Goal: Obtain resource: Download file/media

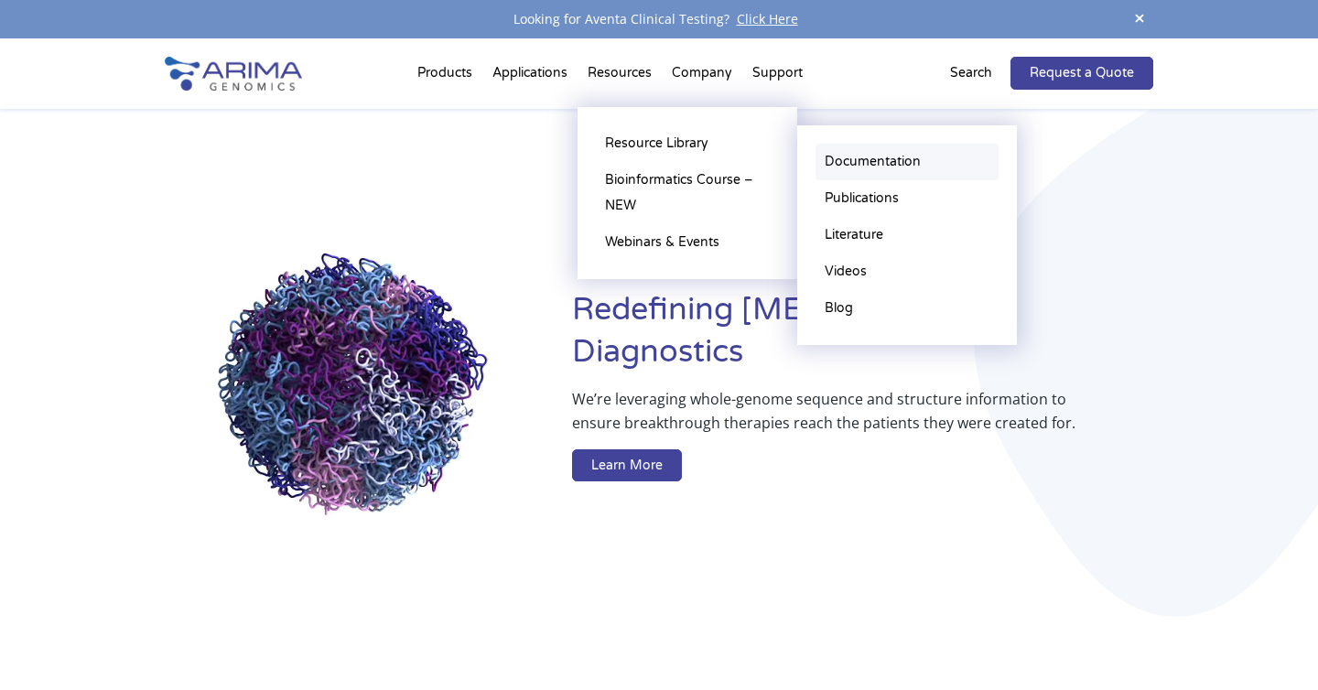
click at [842, 158] on link "Documentation" at bounding box center [906, 162] width 183 height 37
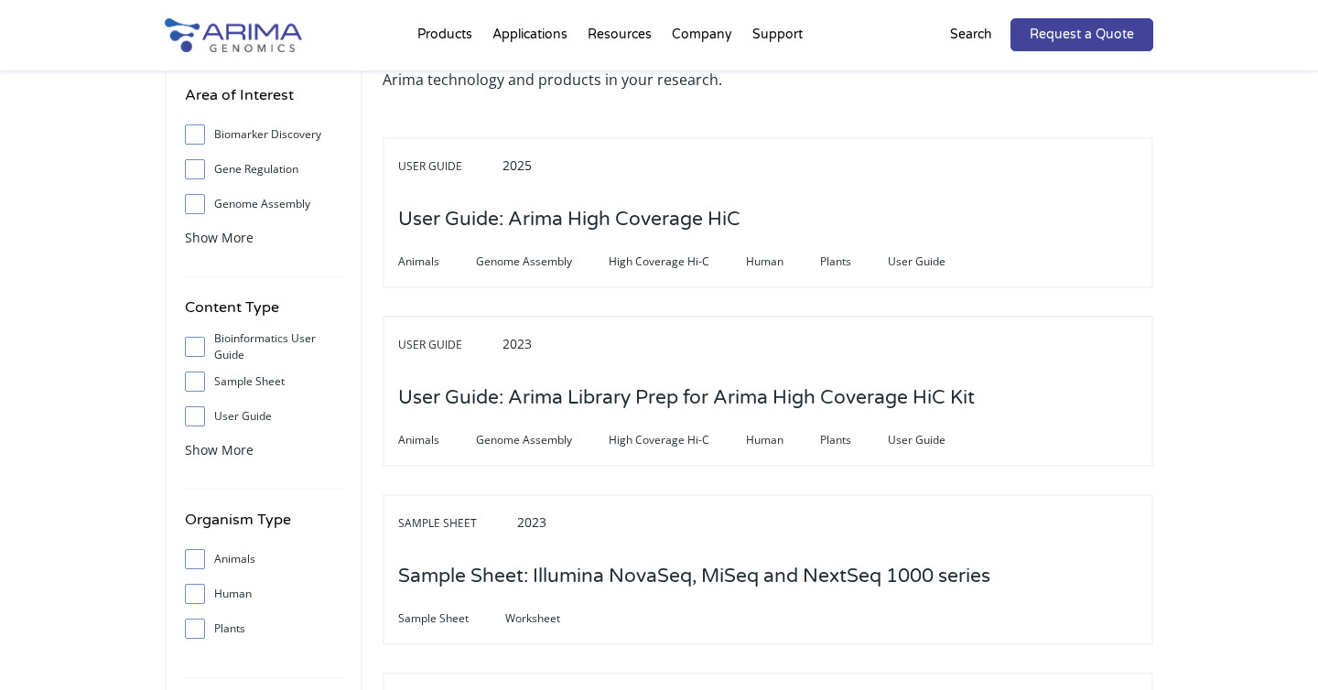
scroll to position [324, 0]
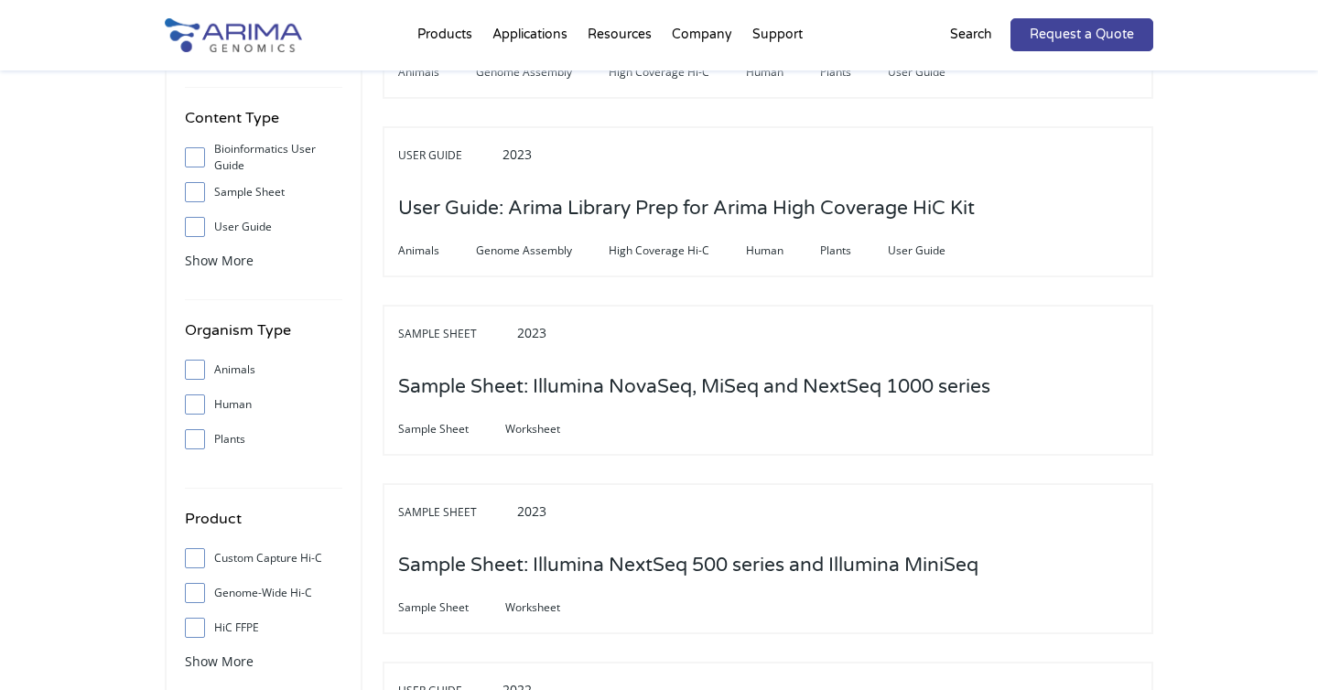
click at [198, 223] on input "User Guide" at bounding box center [194, 227] width 12 height 12
checkbox input "true"
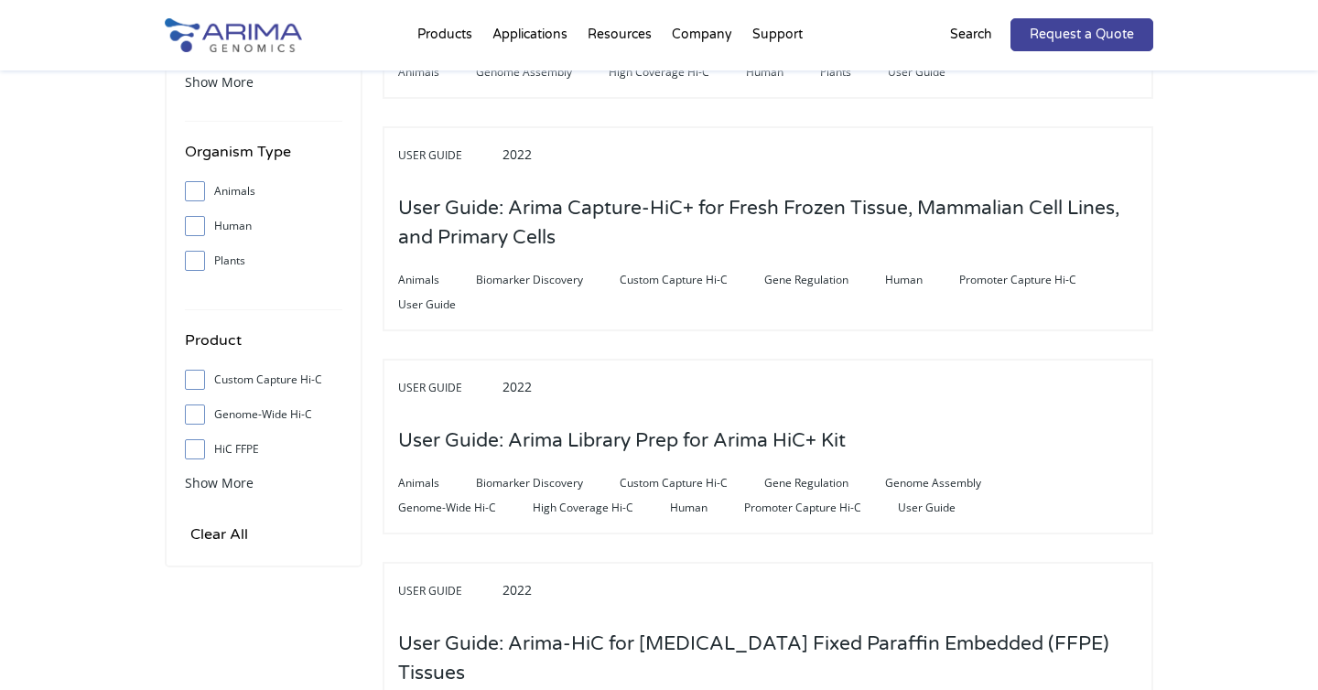
scroll to position [503, 0]
click at [209, 490] on span "Show More" at bounding box center [219, 481] width 69 height 17
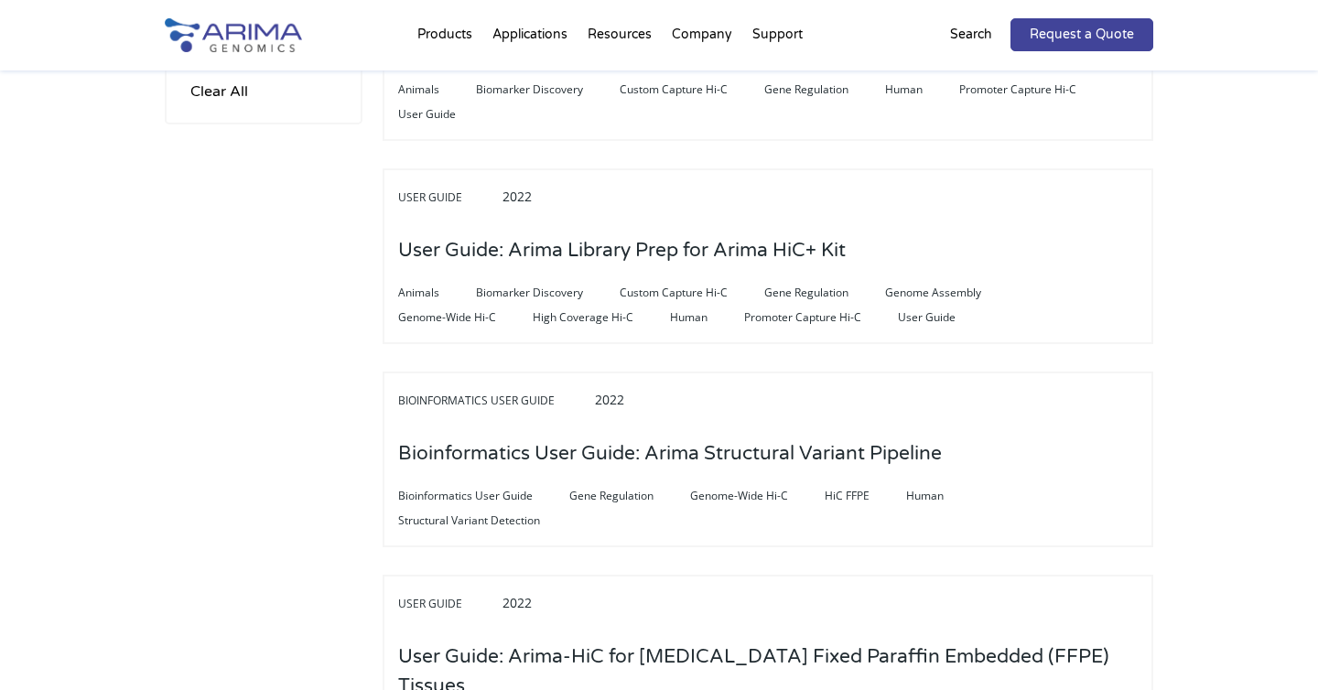
scroll to position [1059, 0]
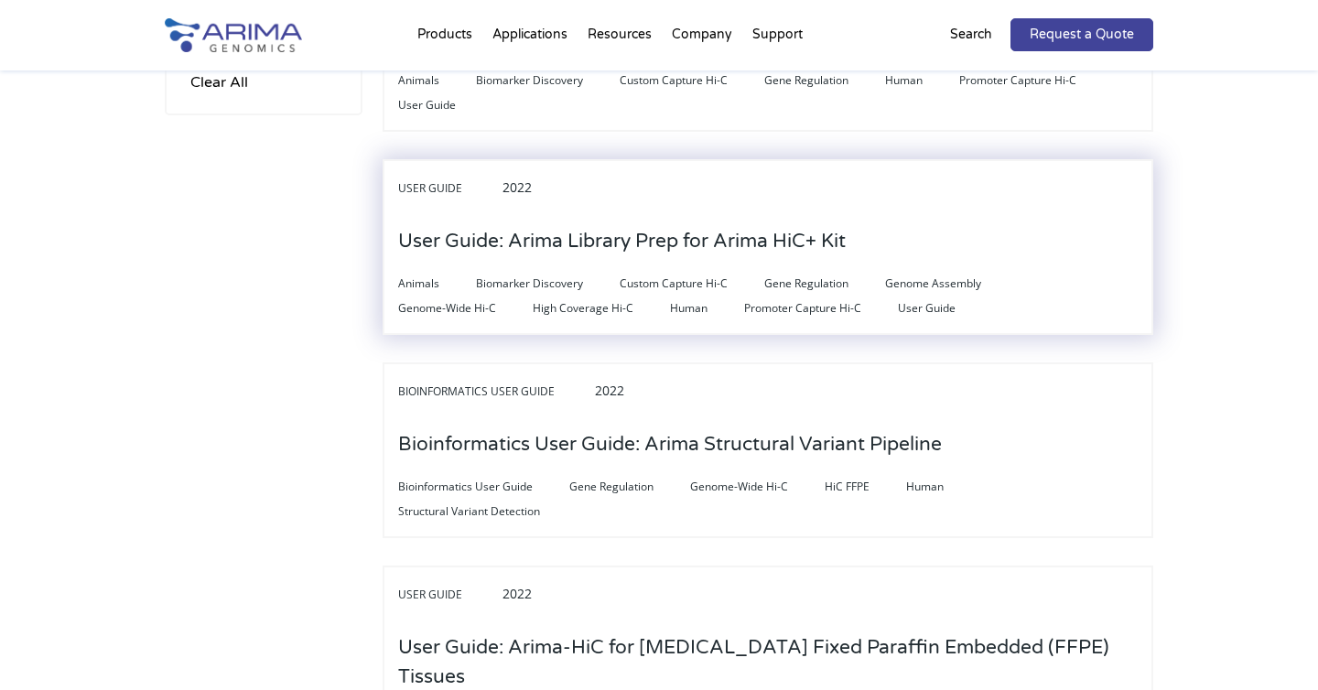
click at [679, 237] on h3 "User Guide: Arima Library Prep for Arima HiC+ Kit" at bounding box center [621, 241] width 447 height 57
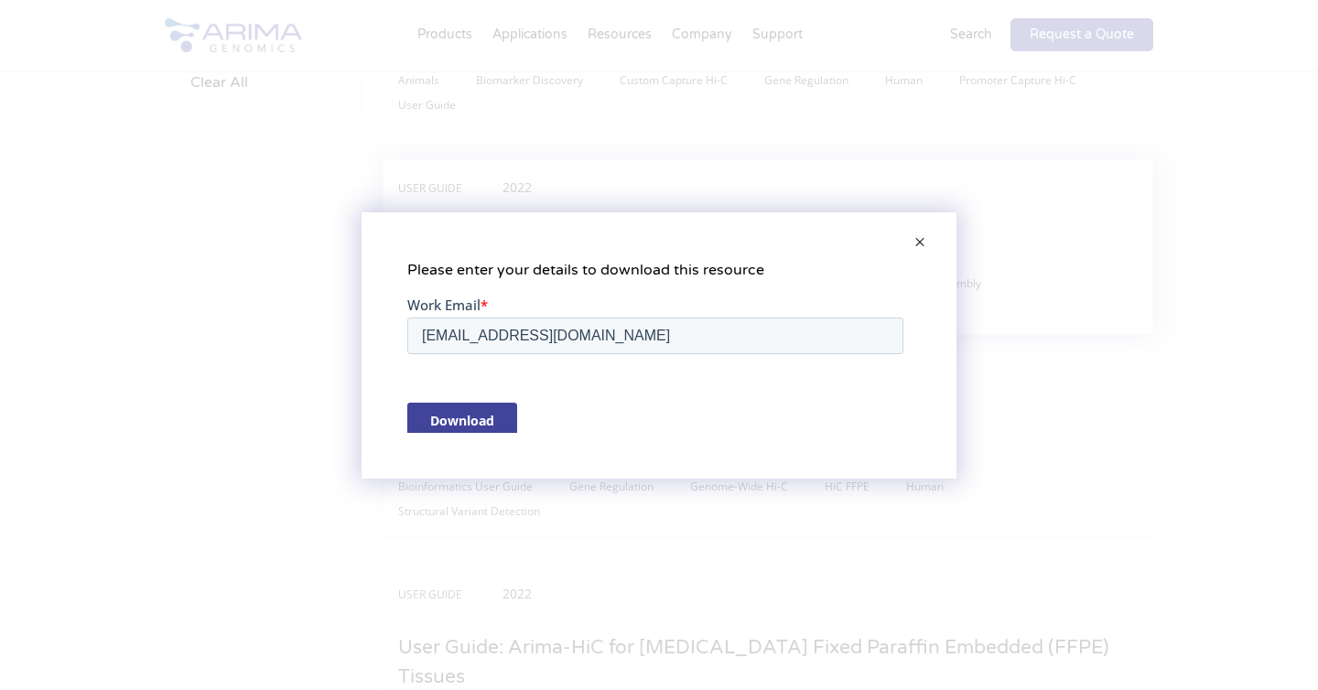
scroll to position [0, 0]
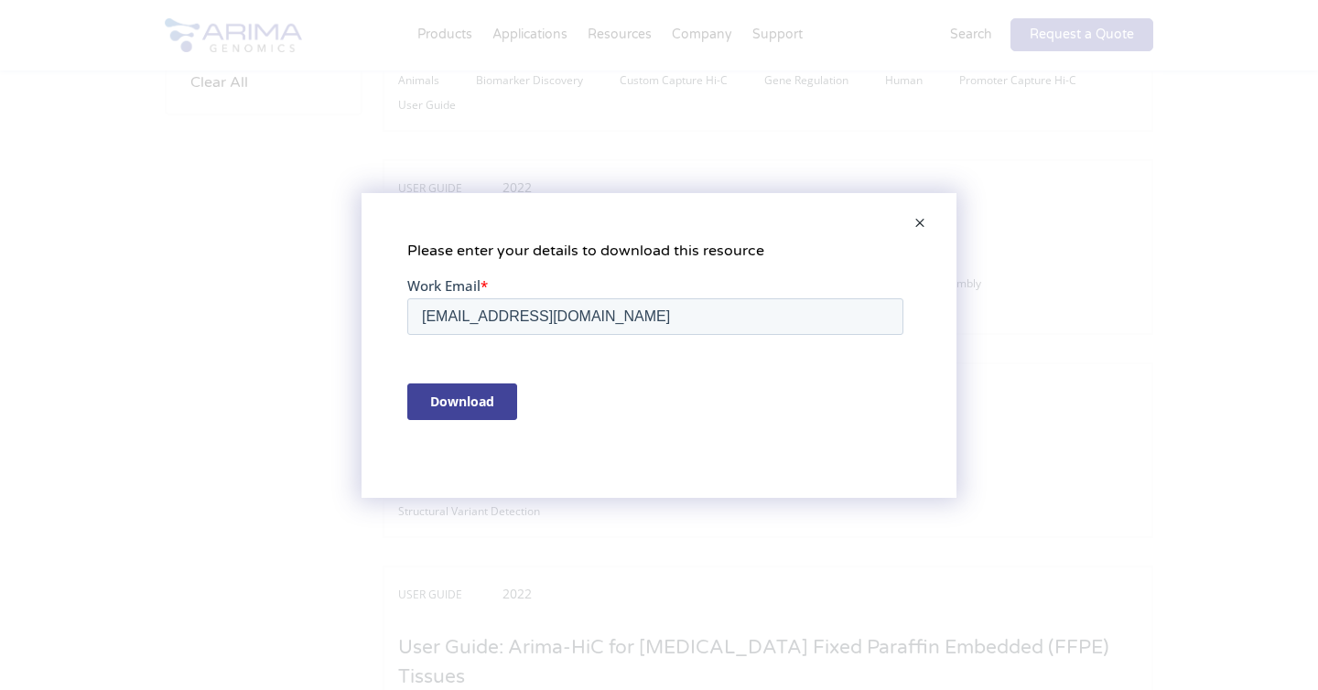
click at [460, 405] on input "Download" at bounding box center [462, 400] width 110 height 37
